Goal: Task Accomplishment & Management: Use online tool/utility

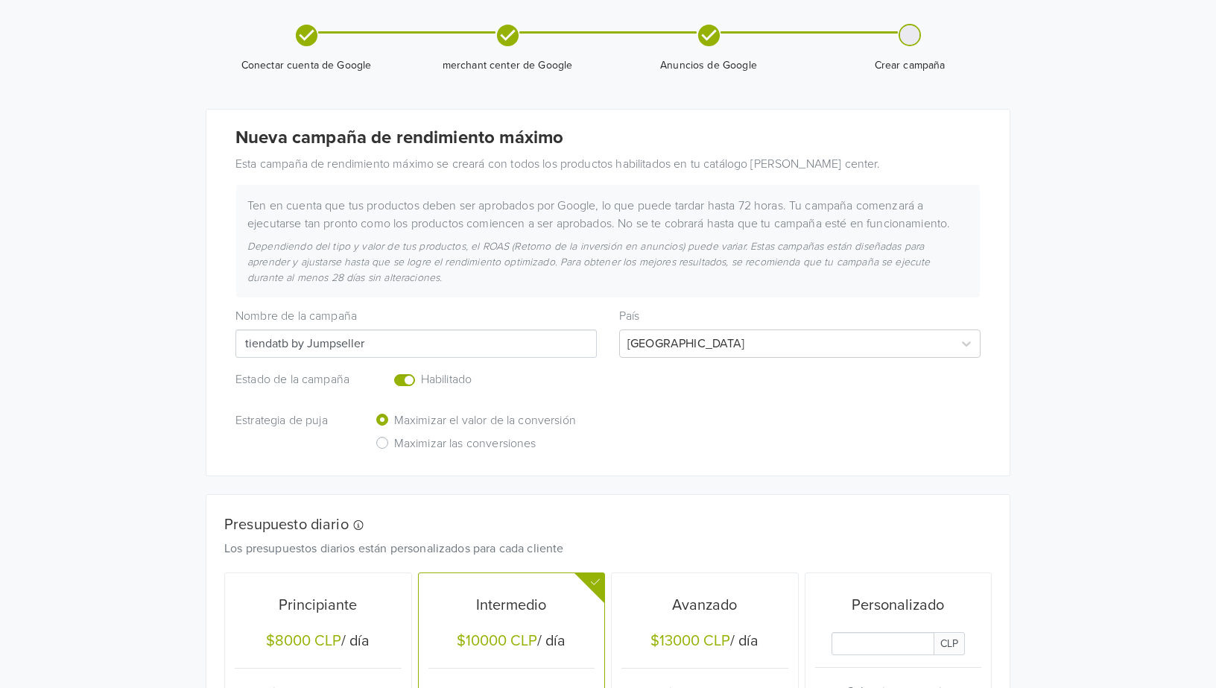
scroll to position [384, 0]
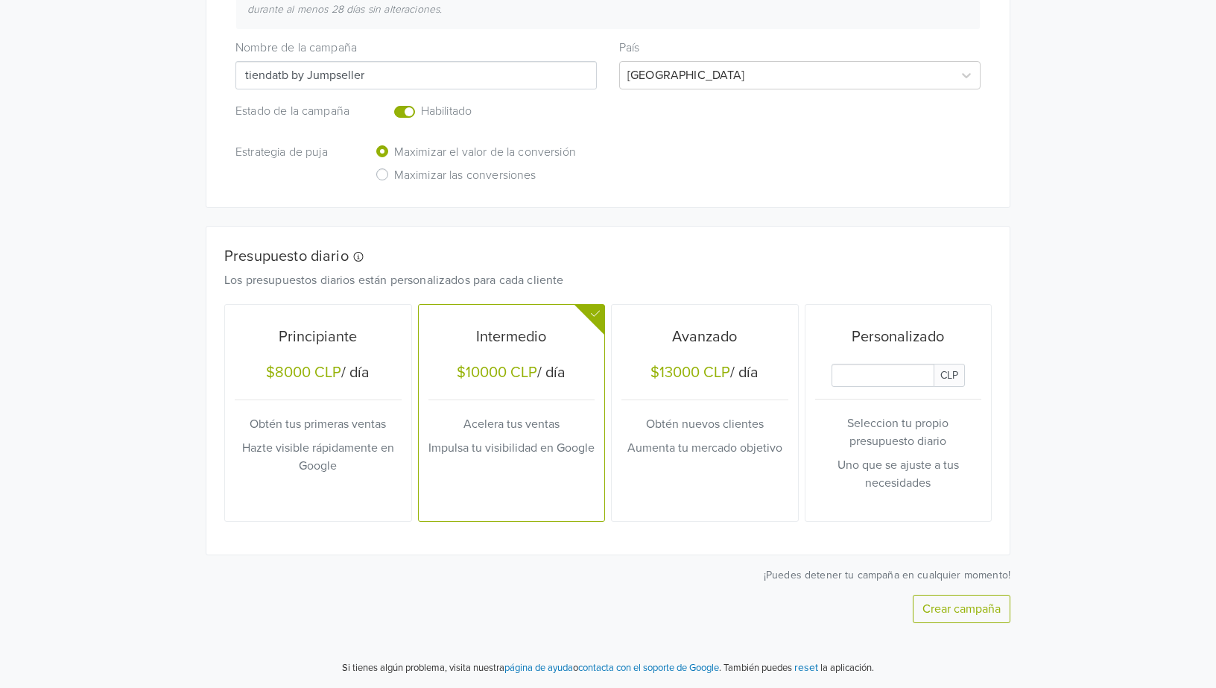
click at [926, 601] on button "Crear campaña" at bounding box center [962, 609] width 98 height 28
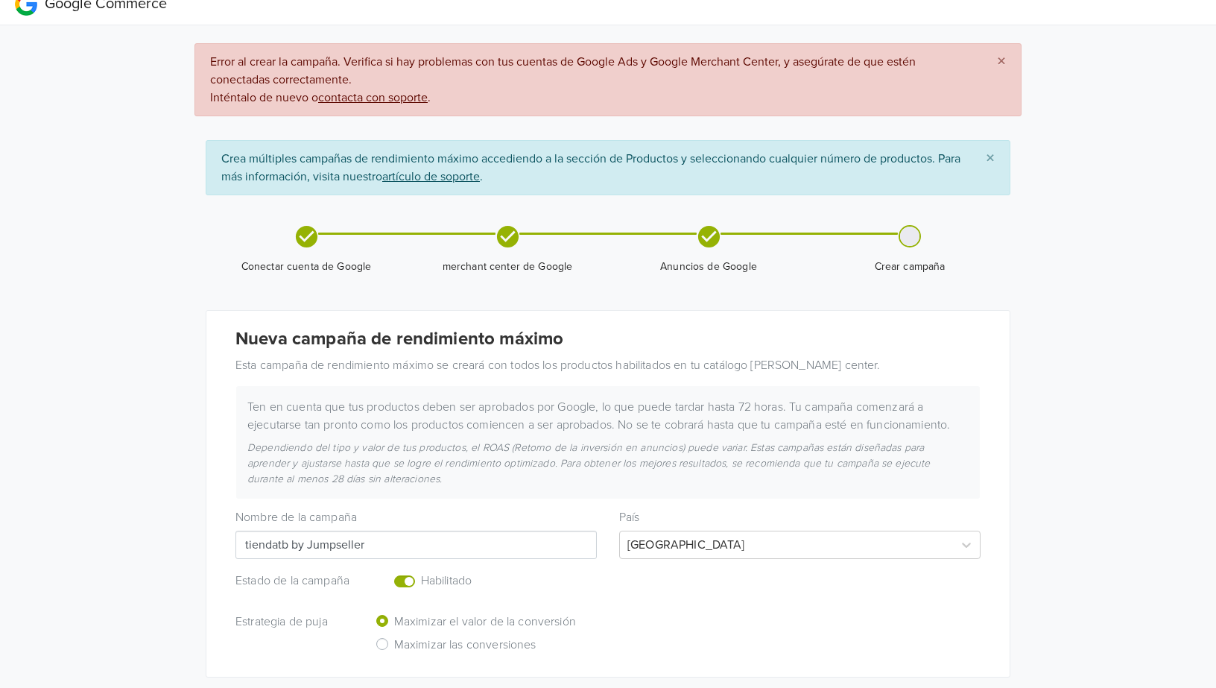
scroll to position [0, 0]
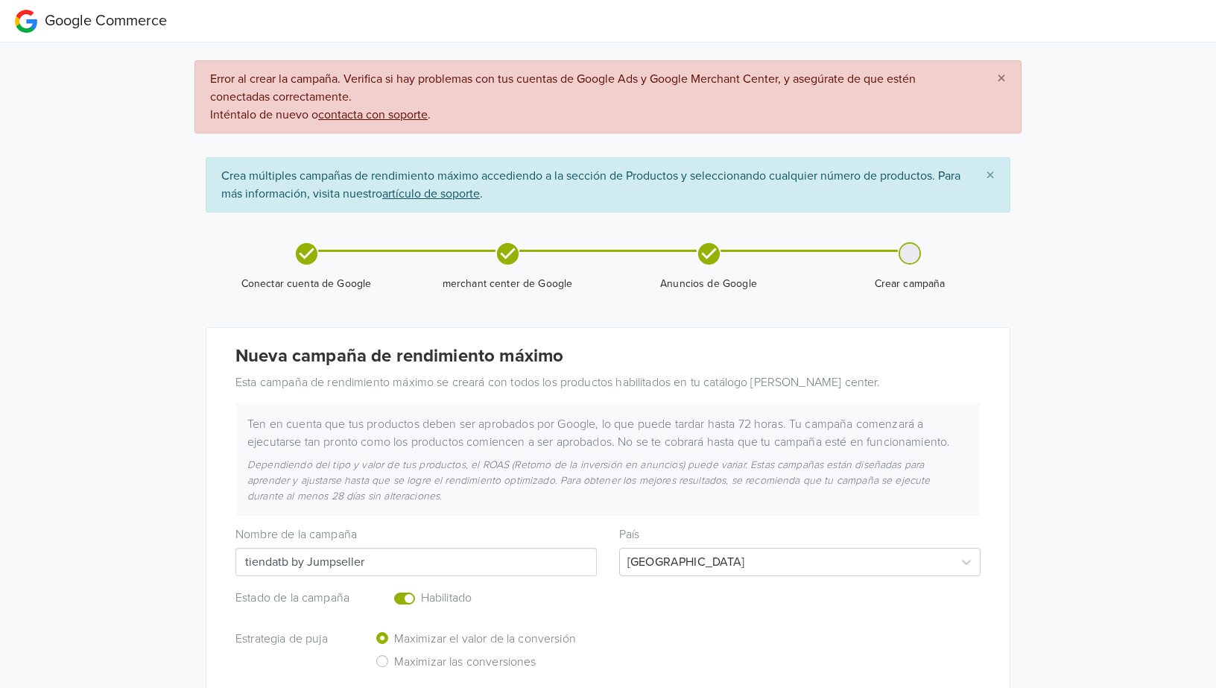
click at [908, 253] on div at bounding box center [909, 253] width 19 height 19
click at [915, 274] on span "Crear campaña" at bounding box center [909, 278] width 189 height 27
click at [377, 111] on u "contacta con soporte" at bounding box center [373, 114] width 110 height 15
click at [480, 194] on u "artículo de soporte" at bounding box center [431, 193] width 98 height 15
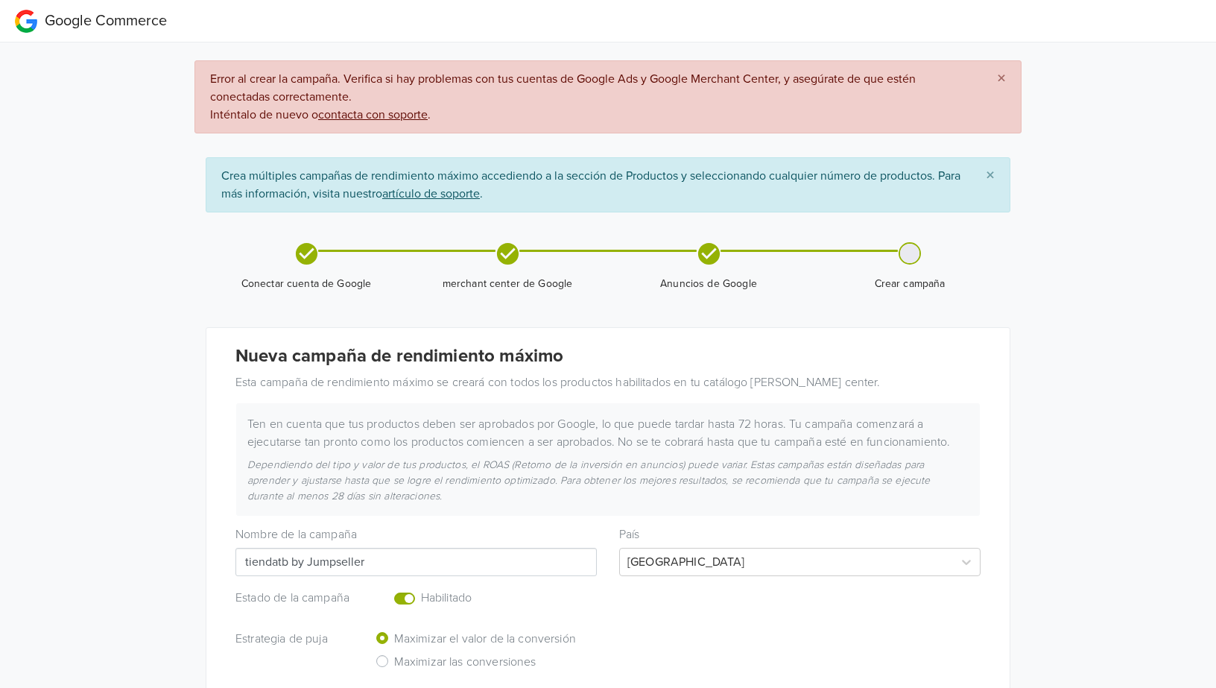
click at [124, 21] on span "Google Commerce" at bounding box center [106, 21] width 122 height 18
click at [917, 265] on span "Crear campaña" at bounding box center [909, 266] width 189 height 49
drag, startPoint x: 917, startPoint y: 265, endPoint x: 916, endPoint y: 236, distance: 29.1
click at [917, 238] on div "Conectar cuenta de Google merchant center de Google Anuncios de Google Crear ca…" at bounding box center [608, 266] width 805 height 85
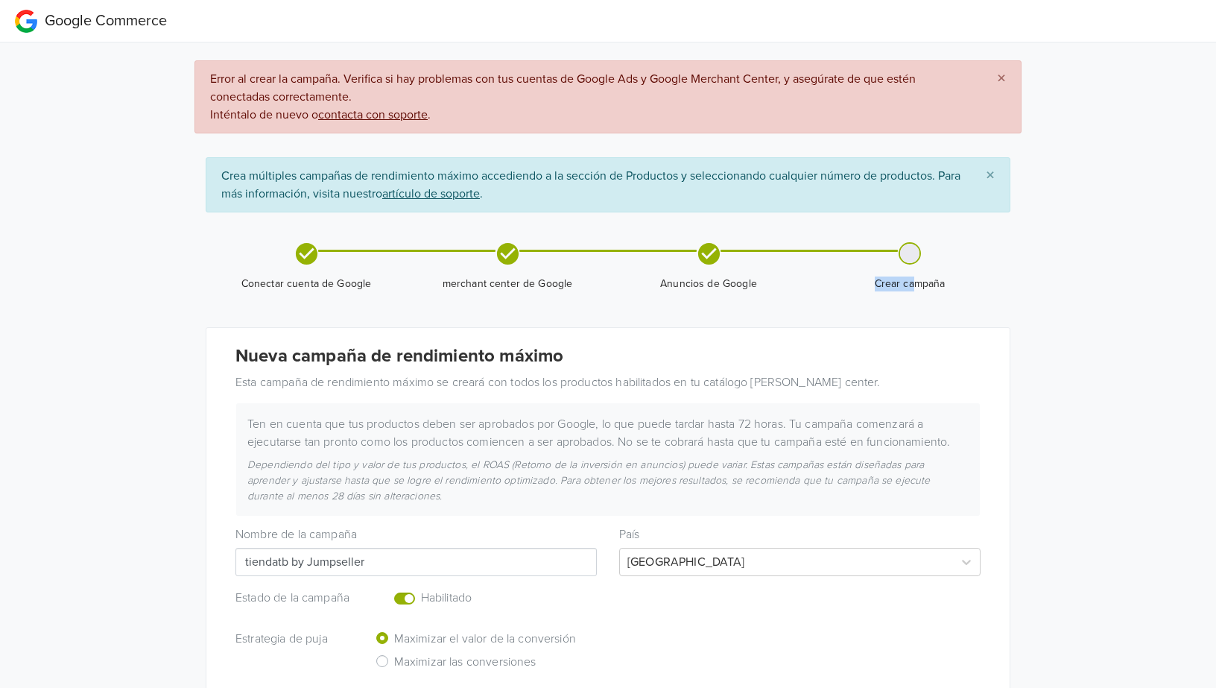
click at [306, 253] on icon at bounding box center [307, 254] width 26 height 26
drag, startPoint x: 306, startPoint y: 253, endPoint x: 402, endPoint y: 238, distance: 96.7
click at [306, 253] on icon at bounding box center [307, 254] width 26 height 26
drag, startPoint x: 502, startPoint y: 241, endPoint x: 521, endPoint y: 249, distance: 20.4
click at [508, 245] on div "Conectar cuenta de Google merchant center de Google Anuncios de Google Crear ca…" at bounding box center [608, 266] width 805 height 85
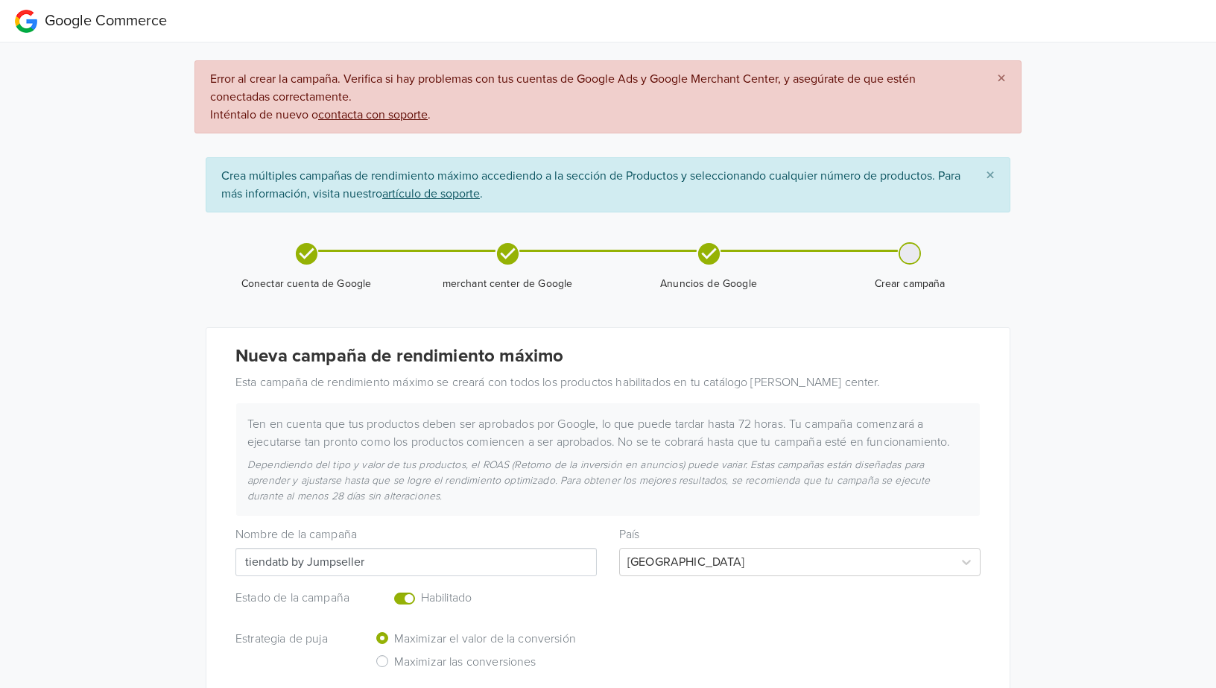
click at [521, 250] on span at bounding box center [608, 251] width 177 height 2
click at [785, 280] on span "Anuncios de Google" at bounding box center [708, 284] width 189 height 15
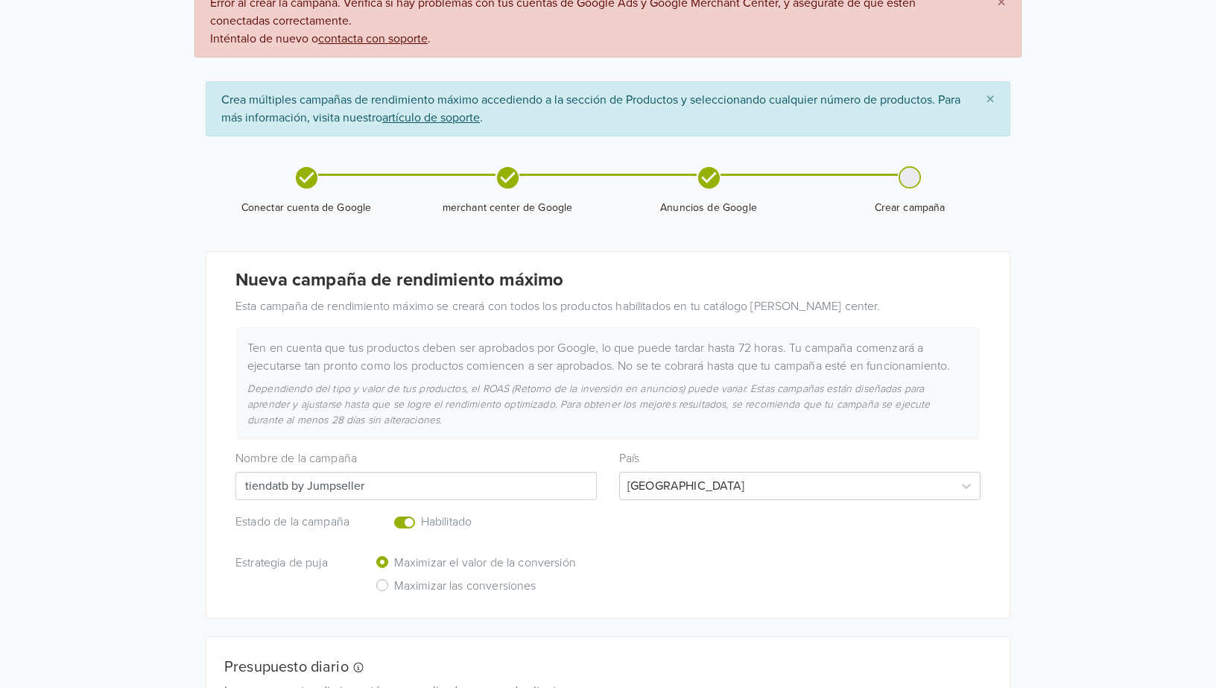
scroll to position [280, 0]
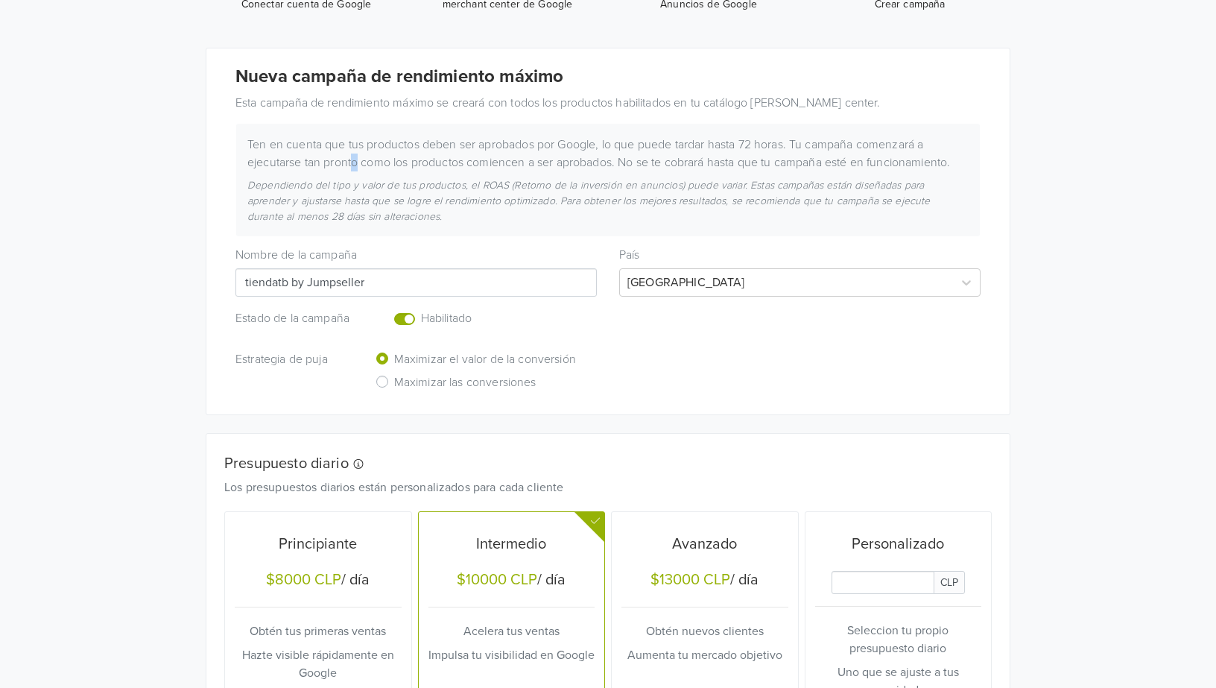
click at [357, 160] on div "Ten en cuenta que tus productos deben ser aprobados por Google, lo que puede ta…" at bounding box center [608, 154] width 744 height 36
drag, startPoint x: 357, startPoint y: 160, endPoint x: 487, endPoint y: 184, distance: 131.9
click at [487, 184] on div "Dependiendo del tipo y valor de tus productos, el ROAS (Retorno de la inversión…" at bounding box center [608, 200] width 744 height 47
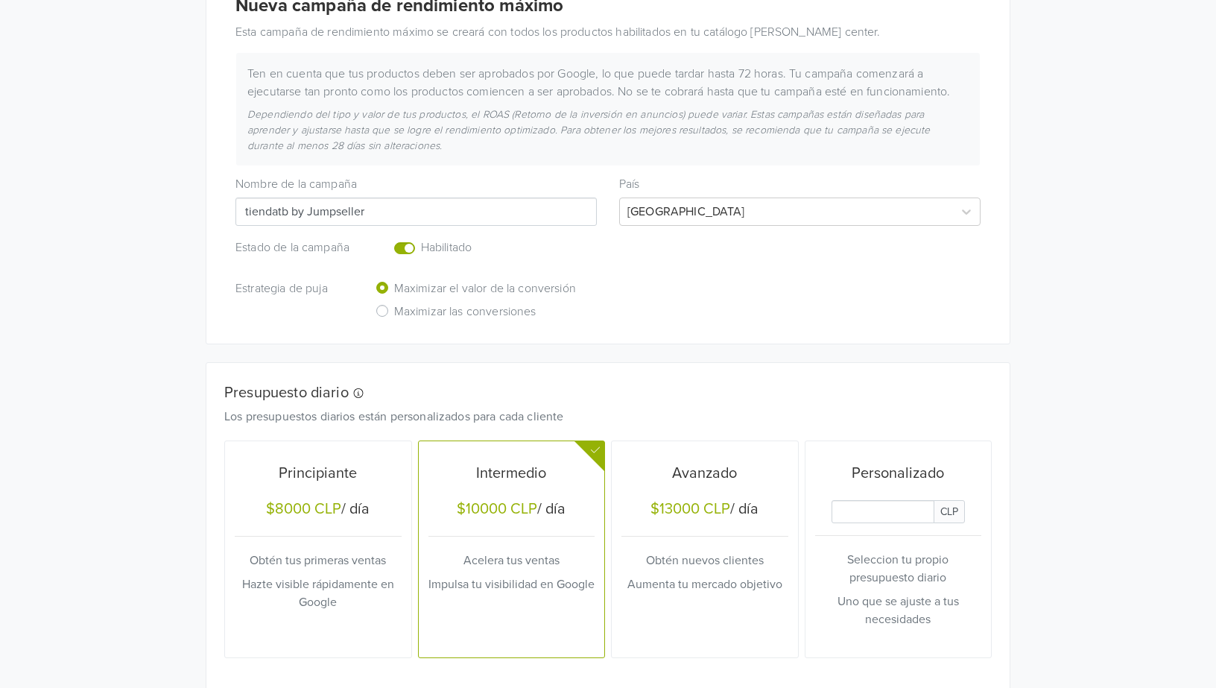
scroll to position [487, 0]
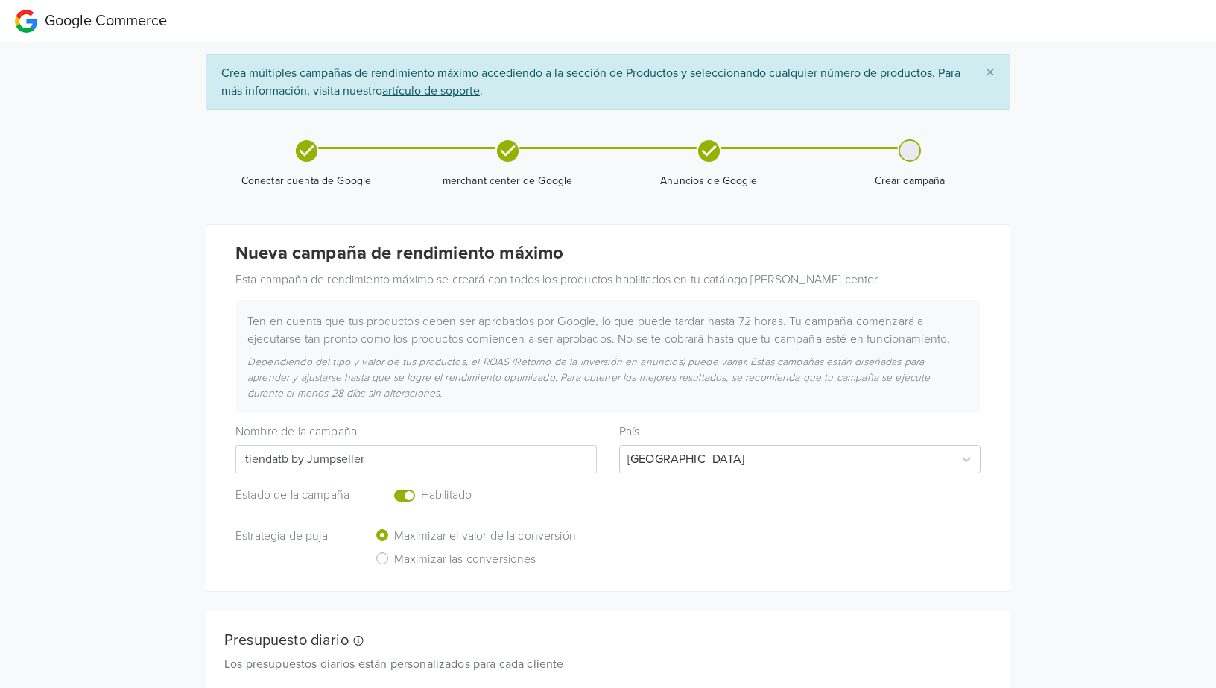
click at [711, 148] on icon at bounding box center [709, 151] width 26 height 26
